Goal: Navigation & Orientation: Understand site structure

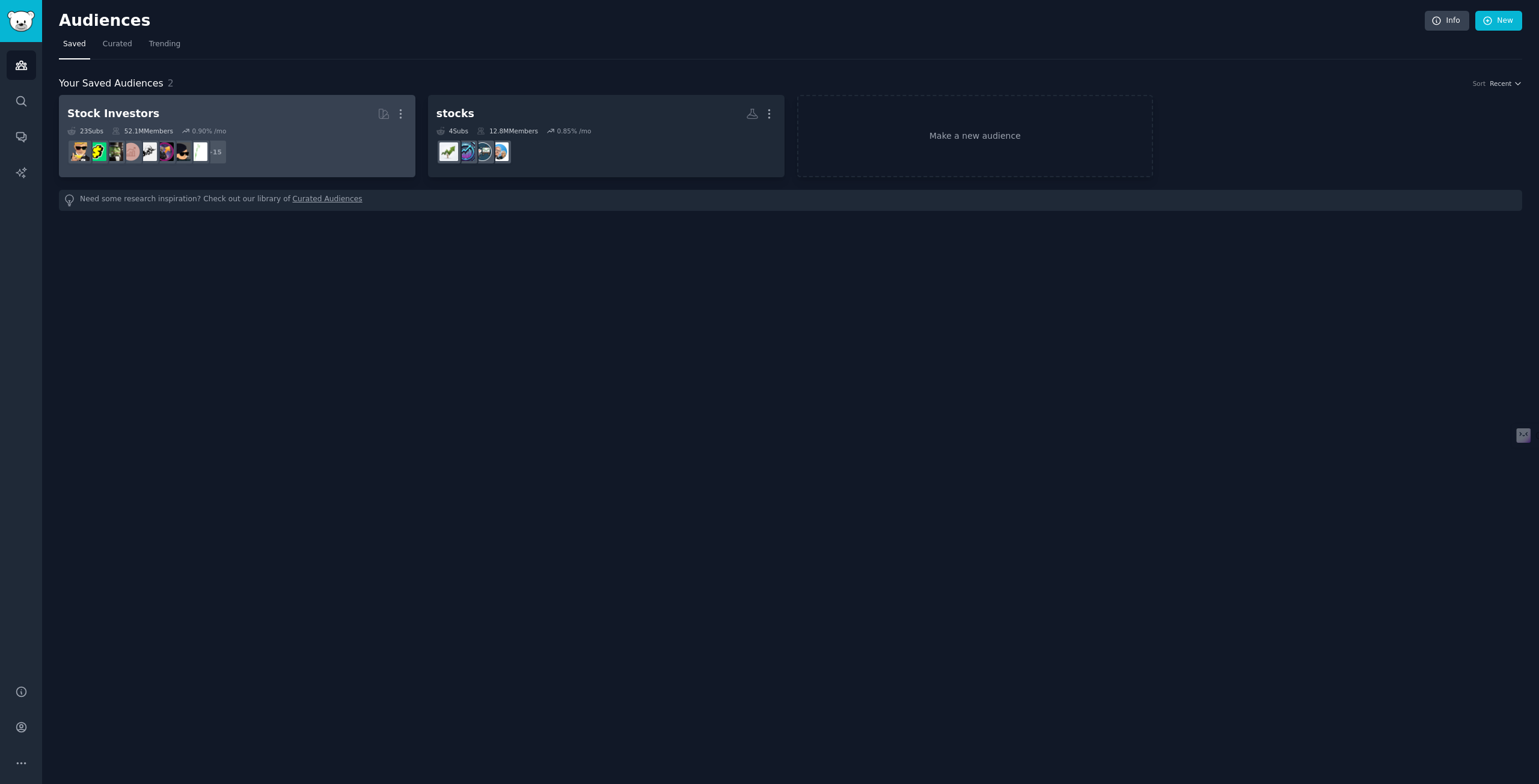
click at [200, 121] on h2 "Stock Investors Curated by GummySearch More" at bounding box center [237, 113] width 339 height 21
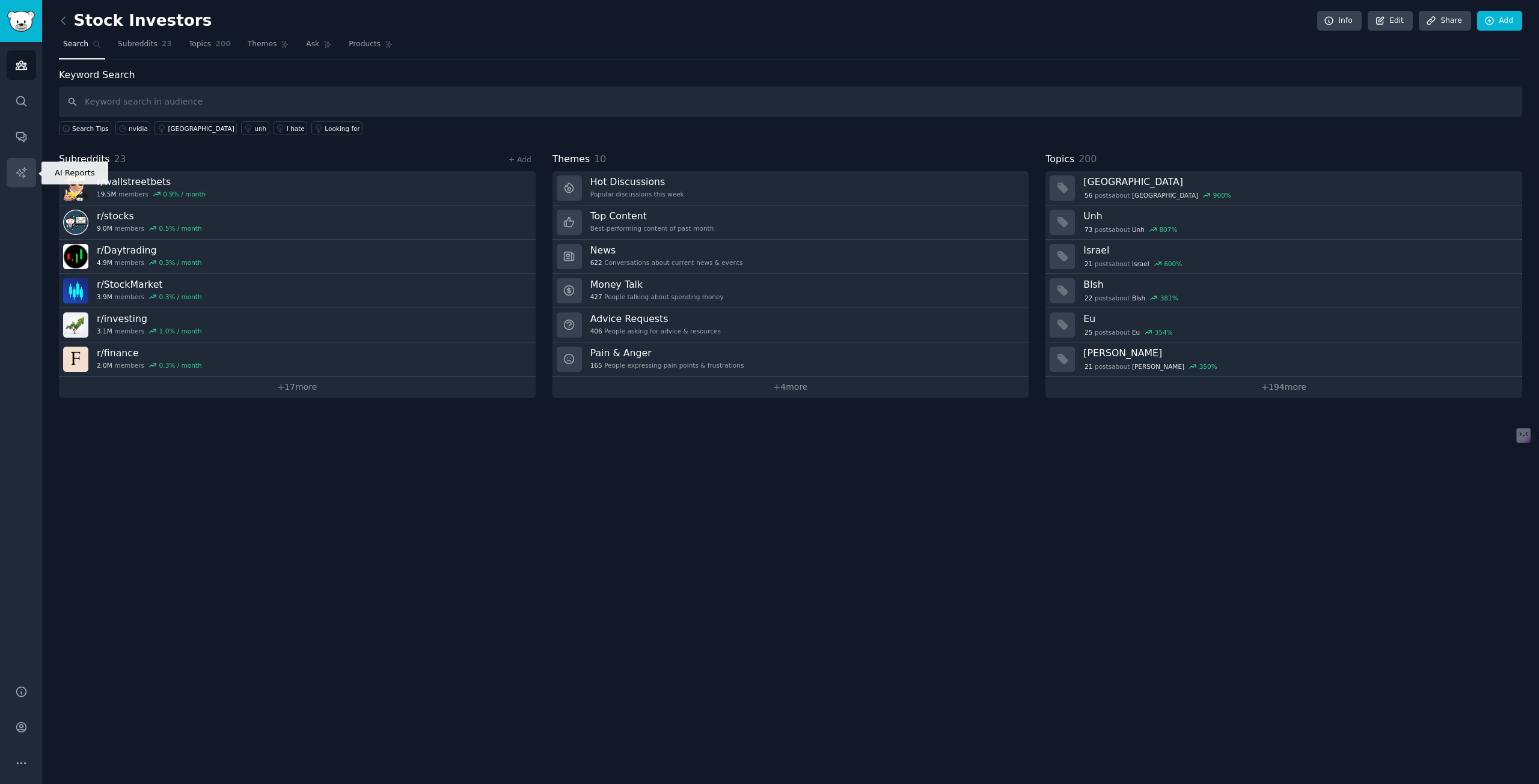
click at [18, 167] on icon "Sidebar" at bounding box center [21, 173] width 13 height 13
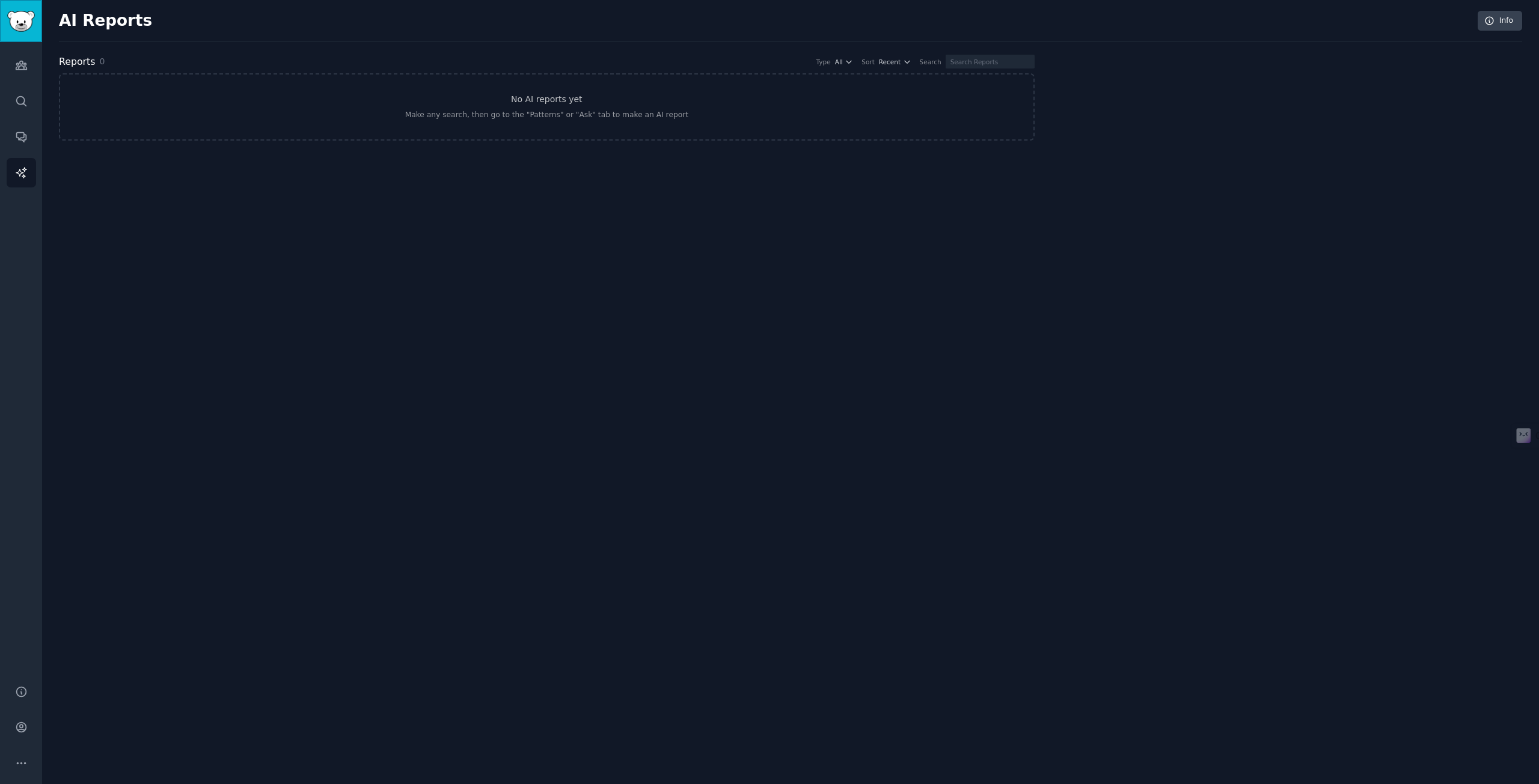
click at [15, 26] on img "Sidebar" at bounding box center [21, 21] width 28 height 21
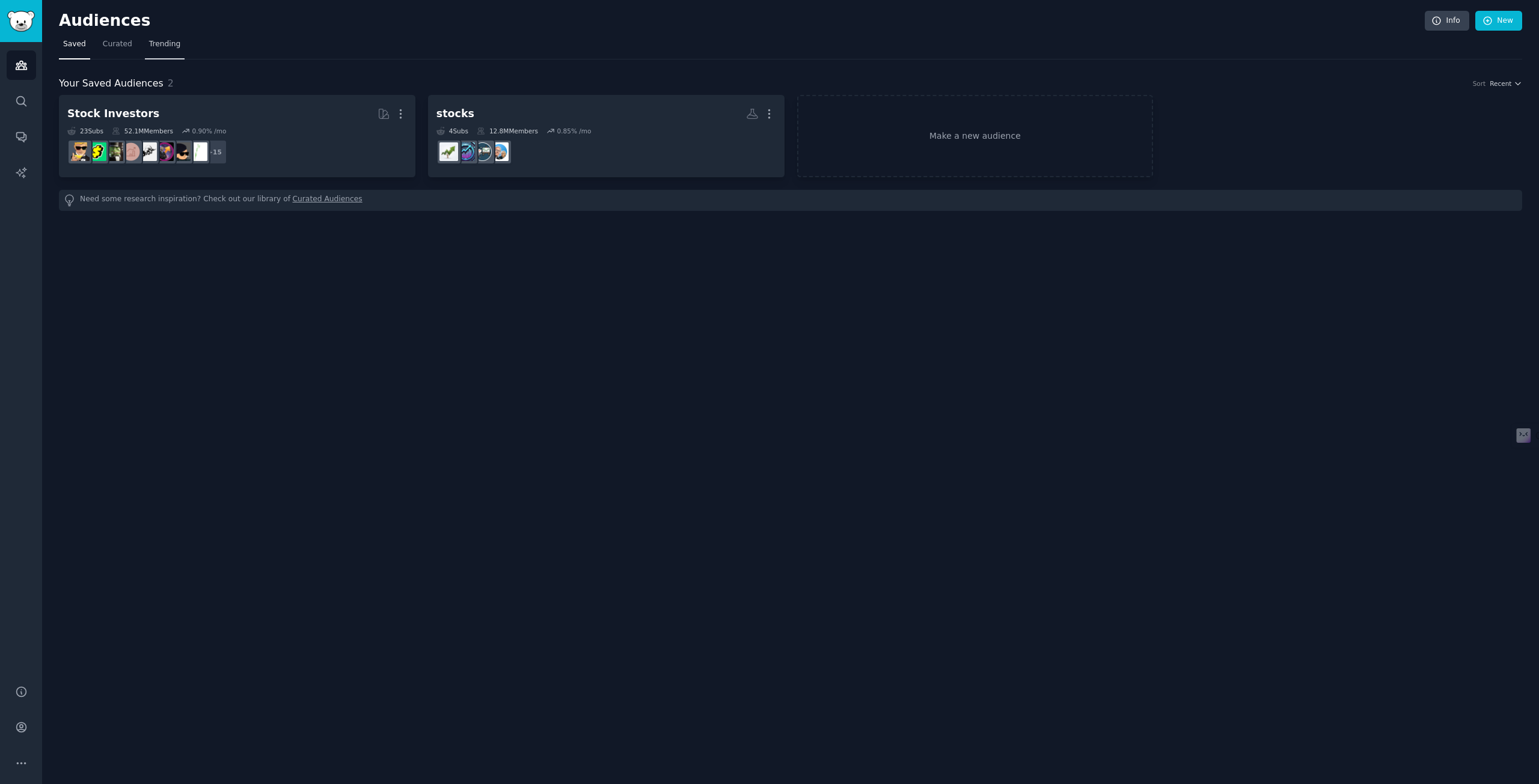
click at [175, 47] on span "Trending" at bounding box center [165, 44] width 31 height 11
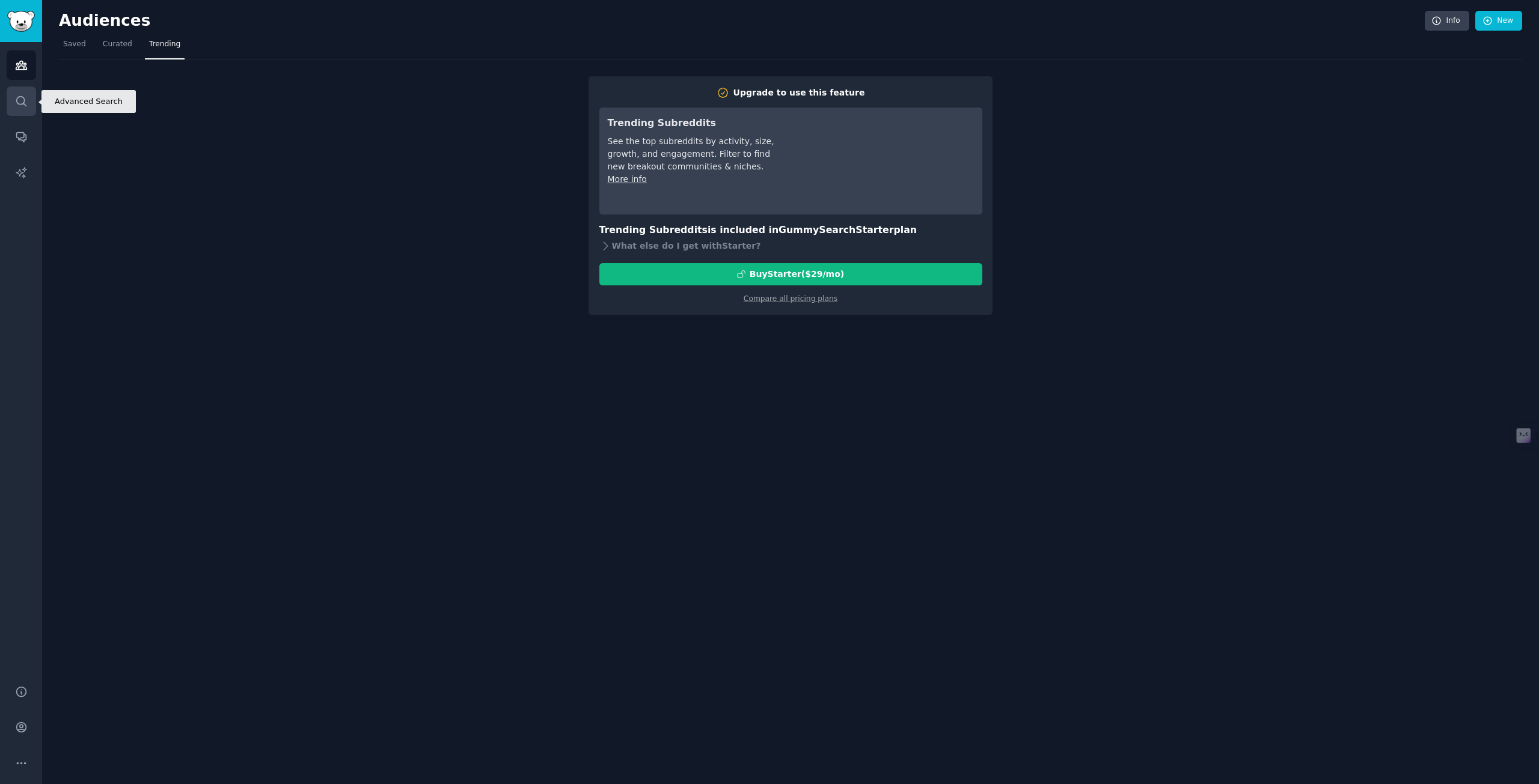
click at [17, 108] on link "Search" at bounding box center [21, 101] width 29 height 29
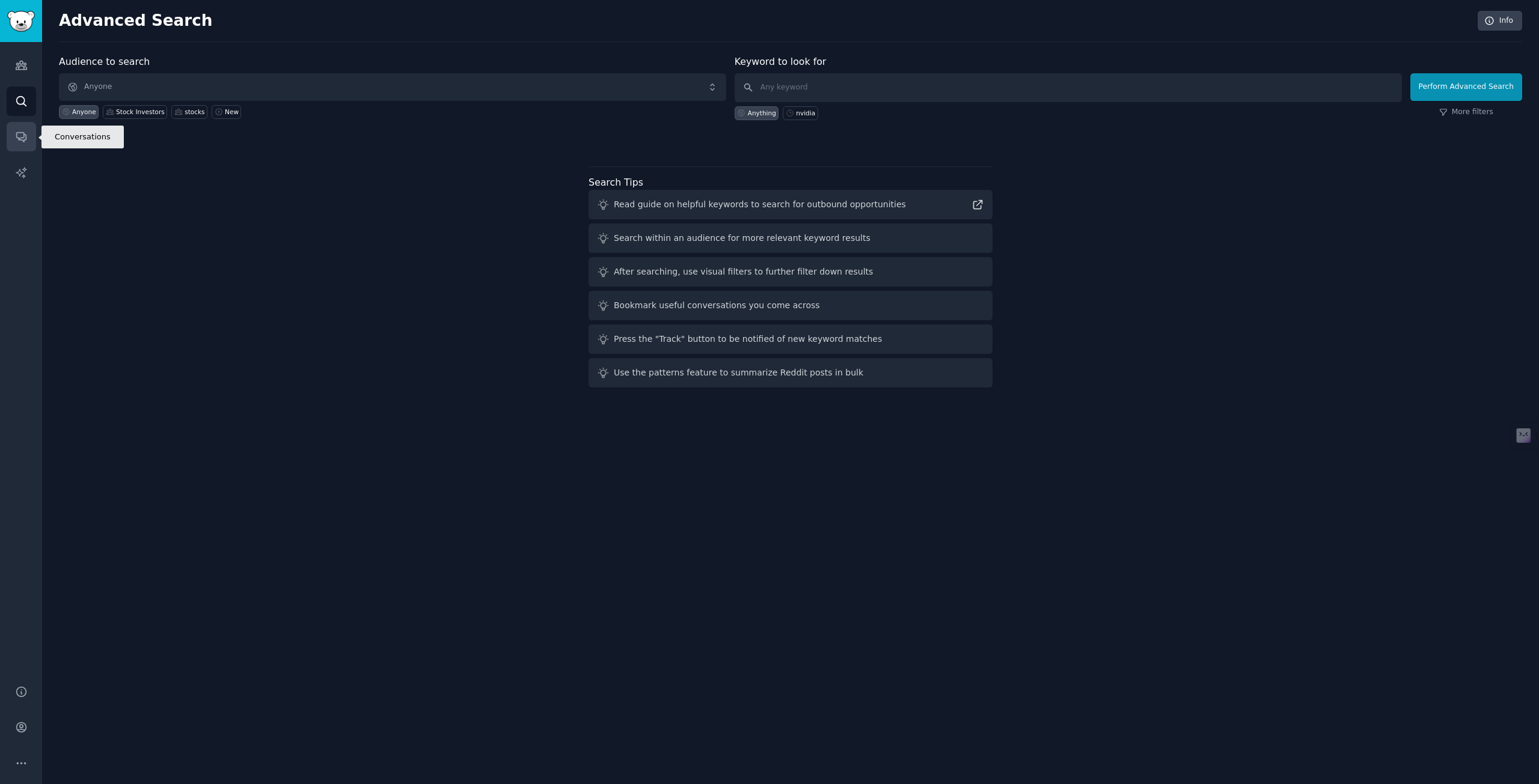
click at [25, 146] on link "Conversations" at bounding box center [21, 136] width 29 height 29
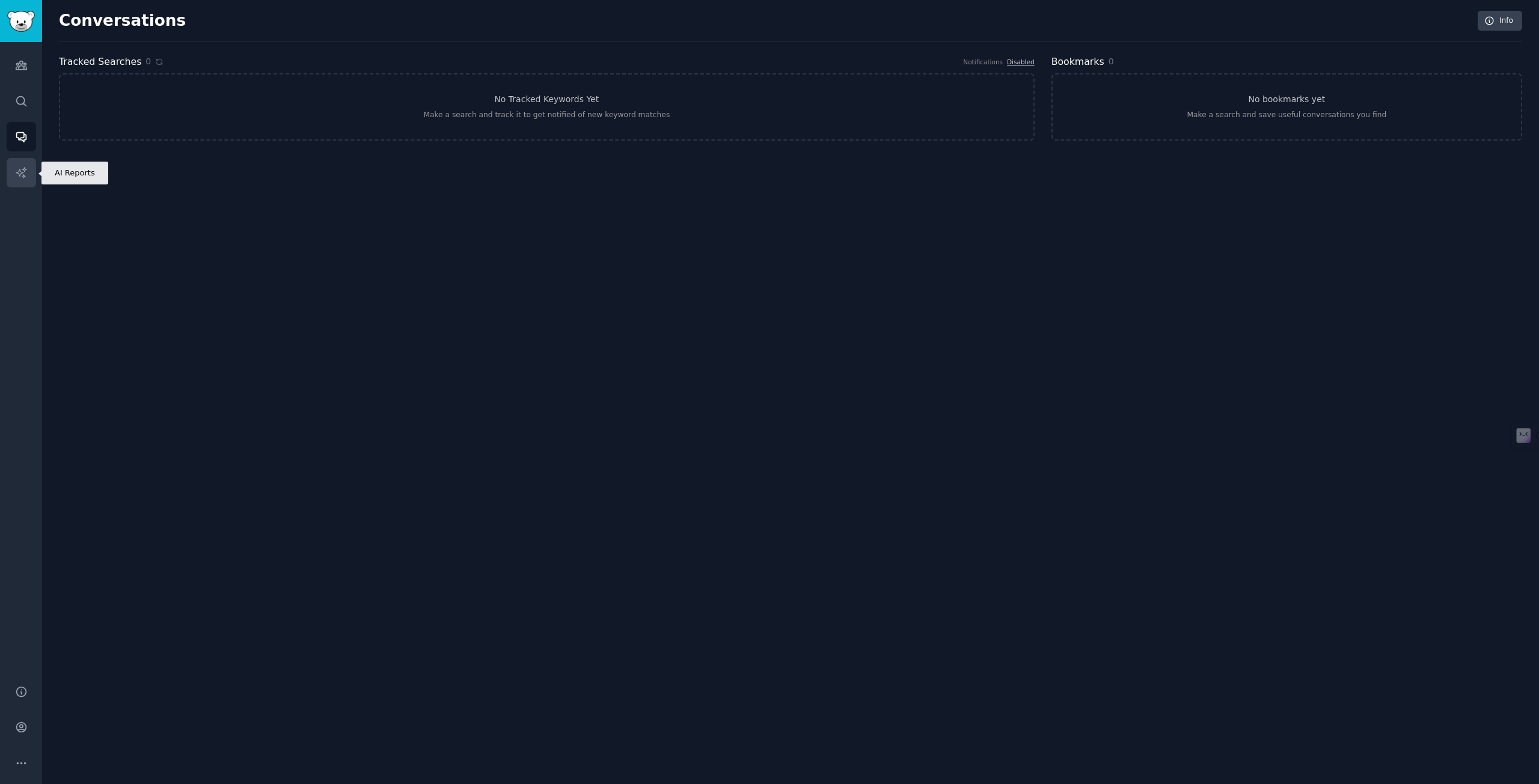
click at [25, 173] on icon "Sidebar" at bounding box center [21, 173] width 13 height 13
click at [9, 76] on link "Audiences" at bounding box center [21, 65] width 29 height 29
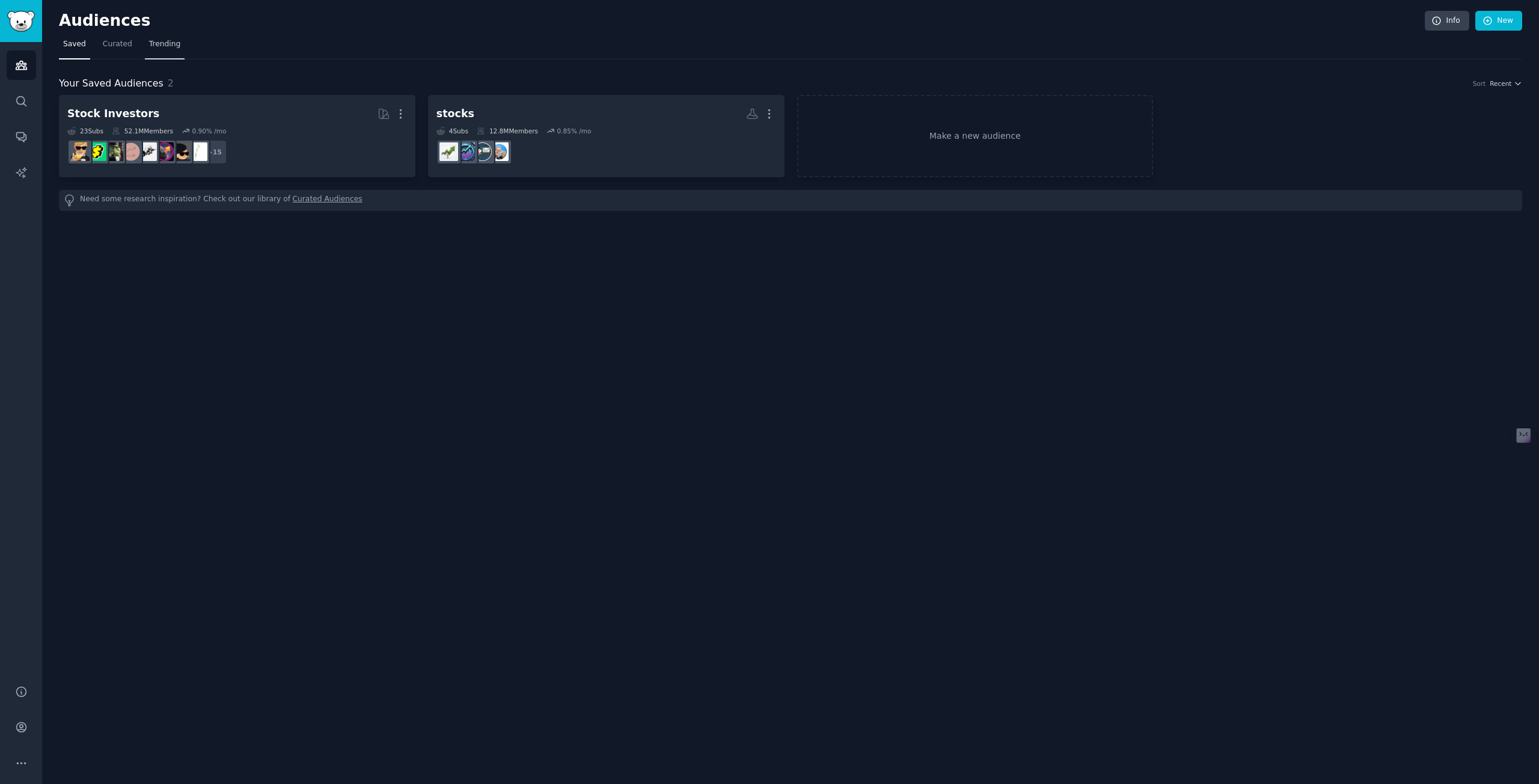
click at [150, 47] on span "Trending" at bounding box center [165, 44] width 31 height 11
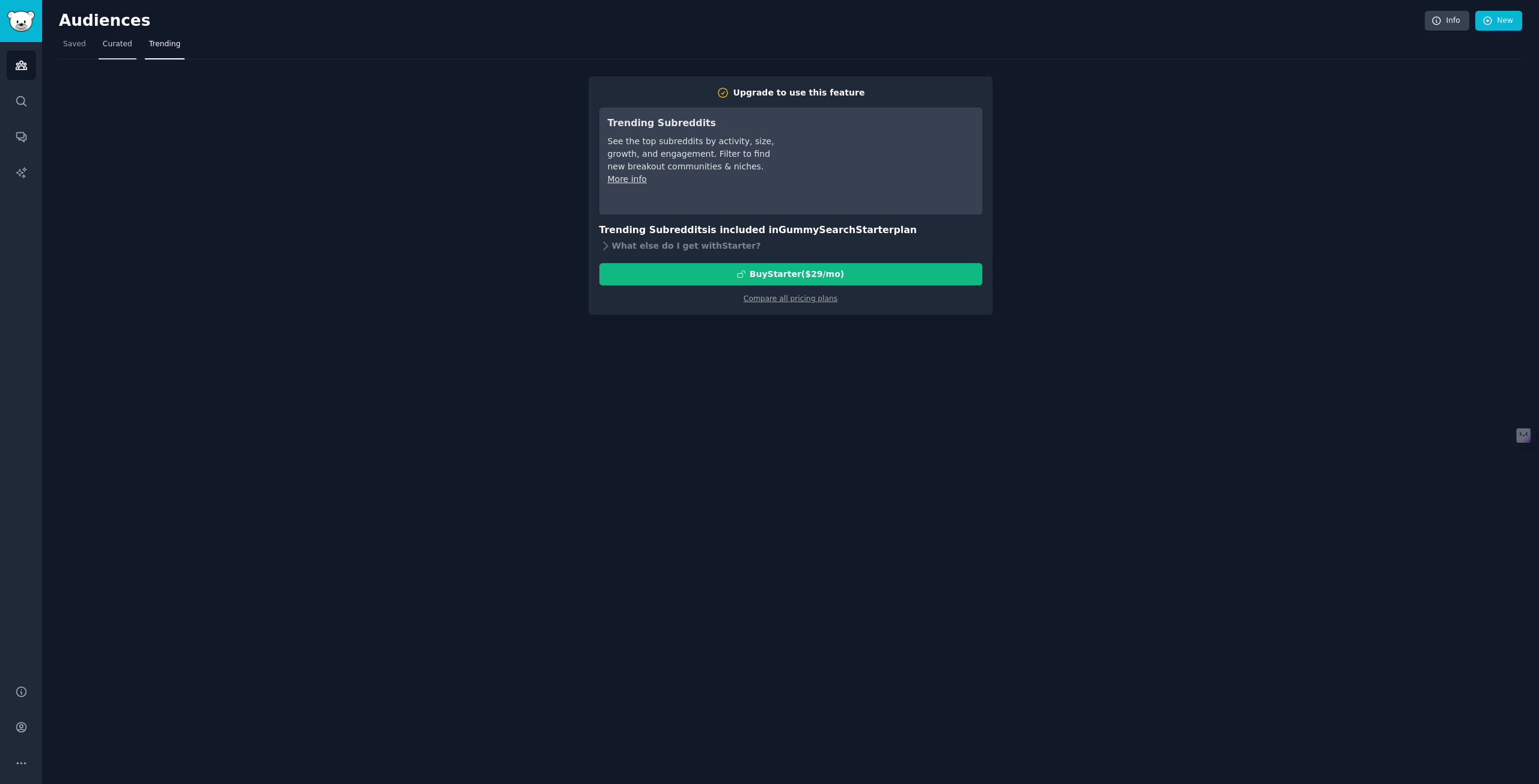
click at [111, 44] on span "Curated" at bounding box center [118, 44] width 29 height 11
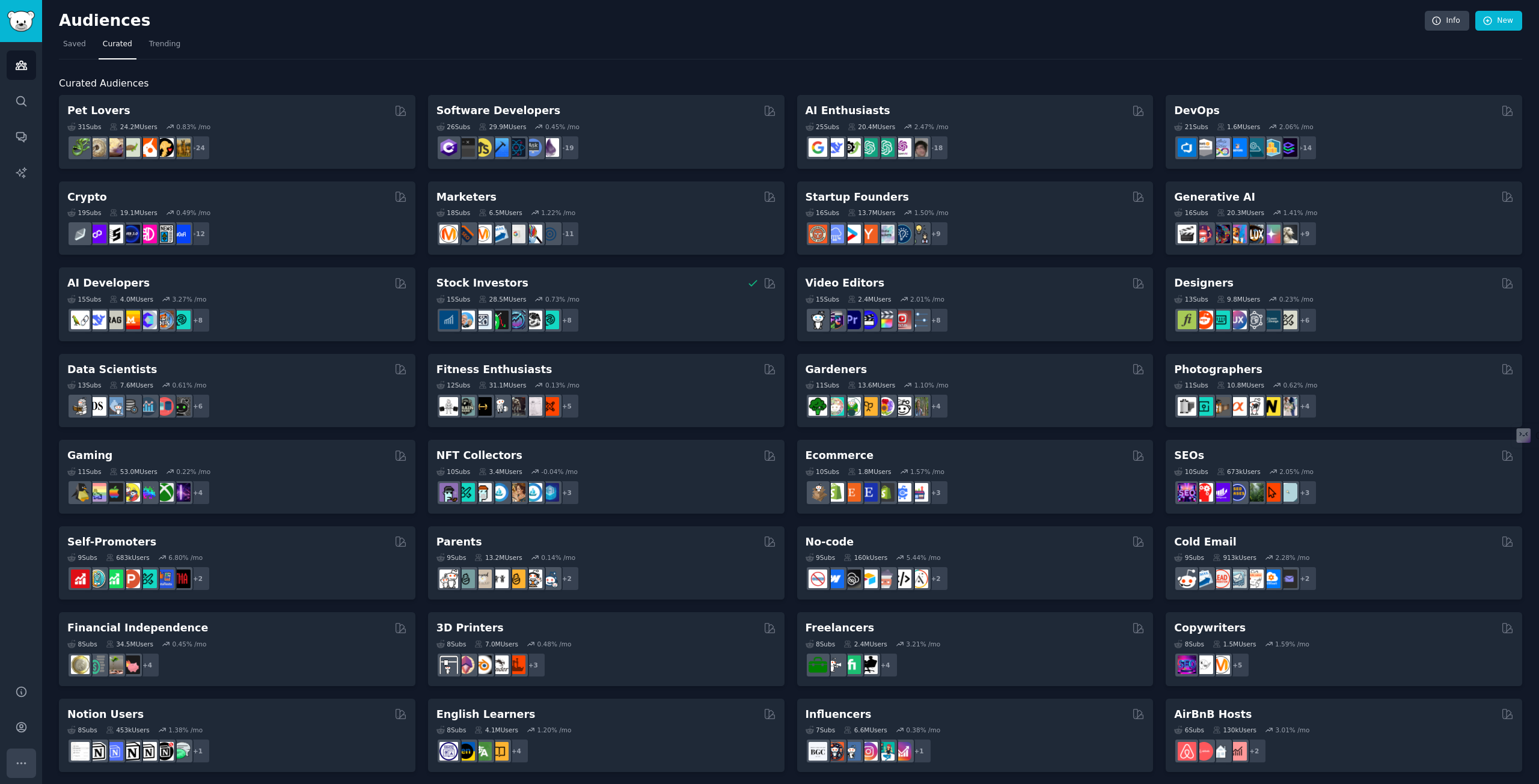
click at [23, 764] on icon "Sidebar" at bounding box center [21, 764] width 13 height 13
